Goal: Task Accomplishment & Management: Manage account settings

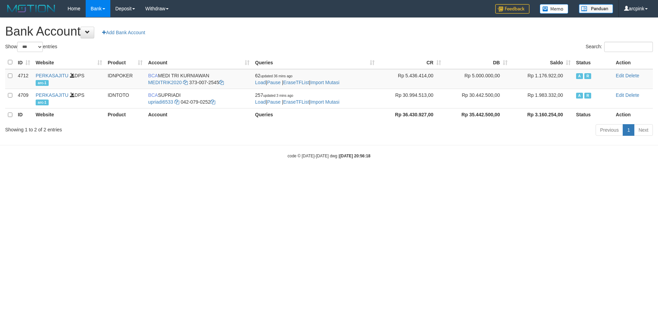
select select "***"
click at [274, 35] on h1 "Bank Account Add Bank Account" at bounding box center [329, 32] width 648 height 14
